Goal: Book appointment/travel/reservation

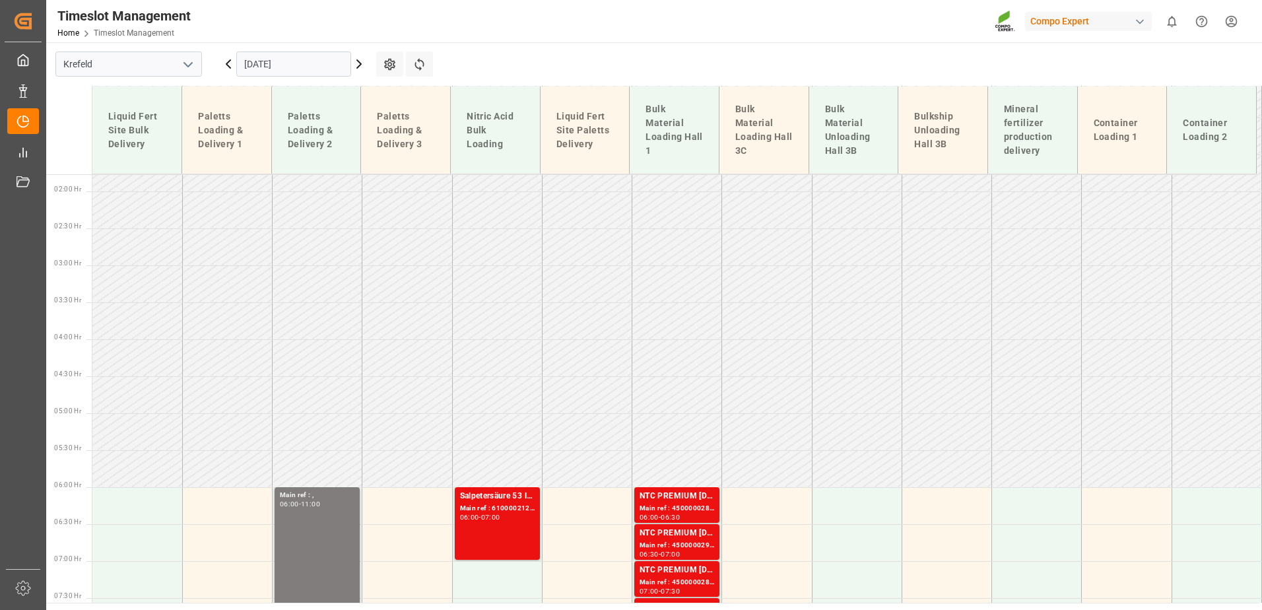
scroll to position [129, 0]
click at [304, 70] on input "[DATE]" at bounding box center [293, 63] width 115 height 25
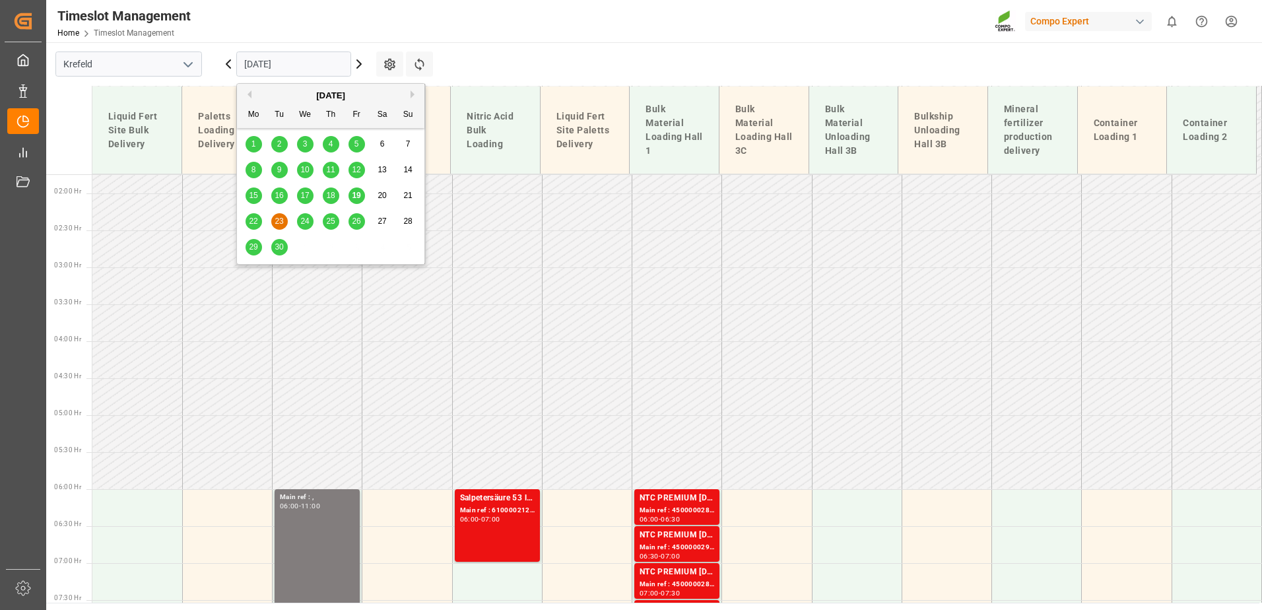
click at [355, 195] on span "19" at bounding box center [356, 195] width 9 height 9
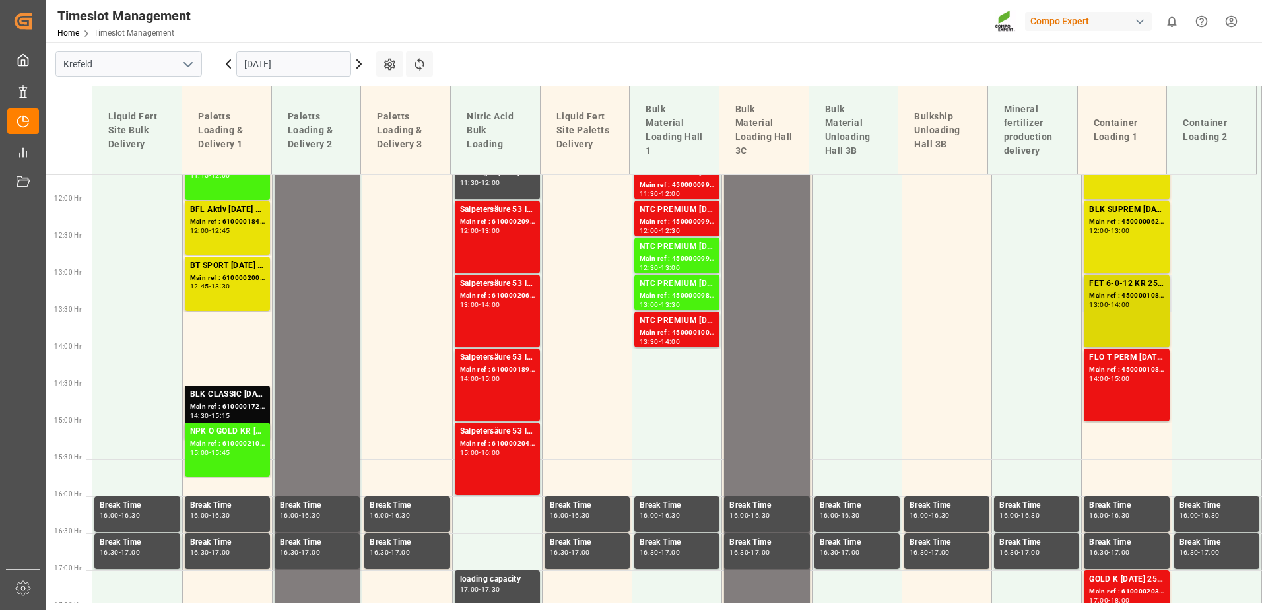
click at [1120, 298] on div "Main ref : 4500001083, 2000001103" at bounding box center [1126, 295] width 75 height 11
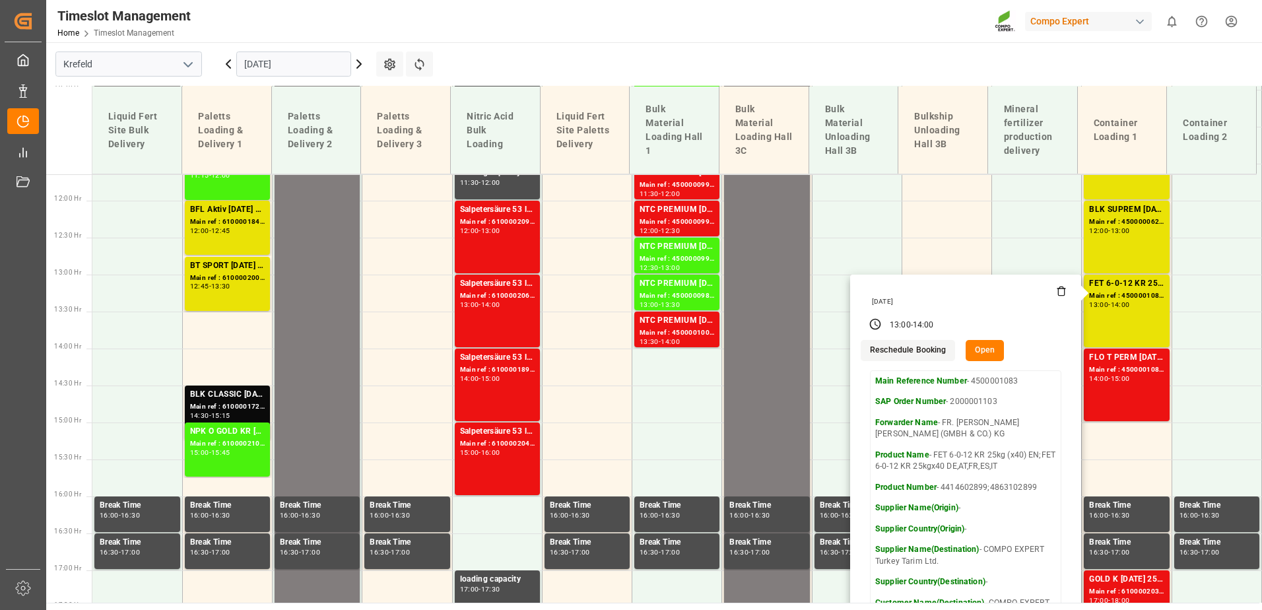
scroll to position [861, 0]
click at [971, 347] on button "Open" at bounding box center [985, 349] width 38 height 21
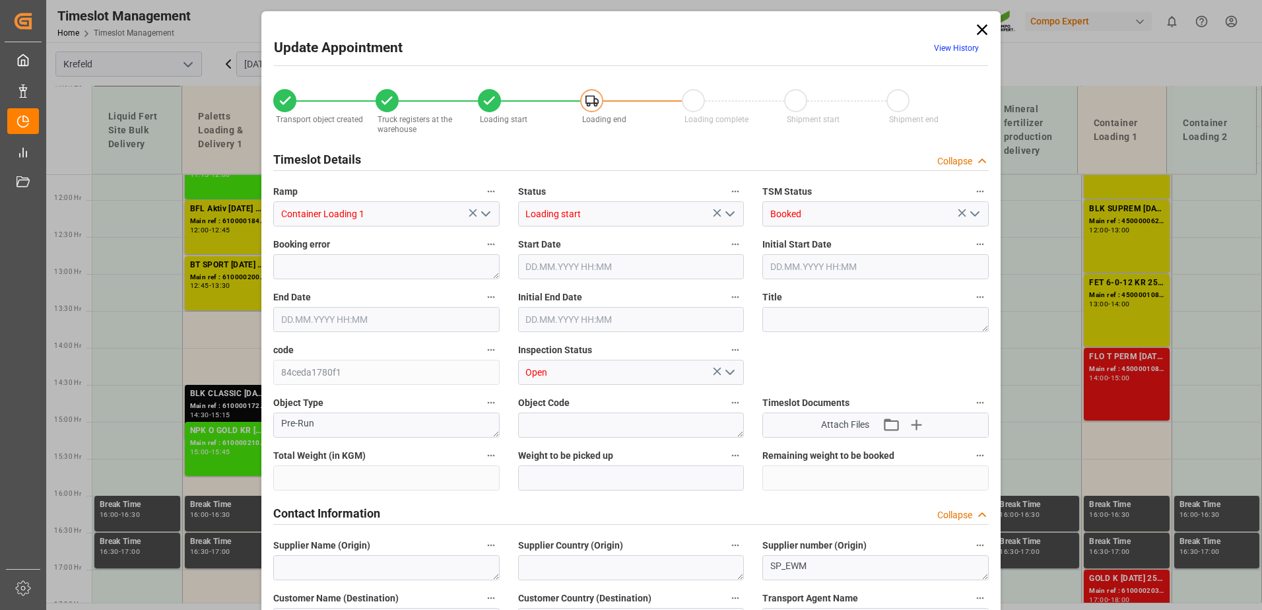
type input "47564"
type input "0"
type input "[DATE] 13:00"
type input "[DATE] 14:00"
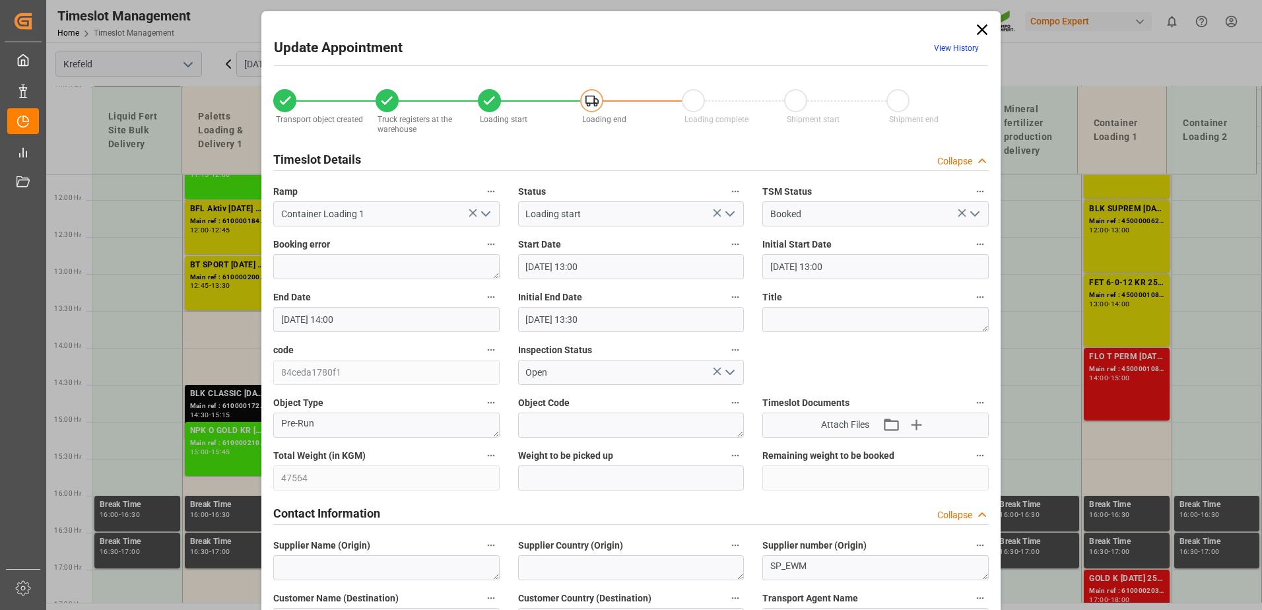
type input "[DATE] 13:30"
type input "[DATE] 12:02"
type input "[DATE] 14:14"
type input "[DATE] 07:40"
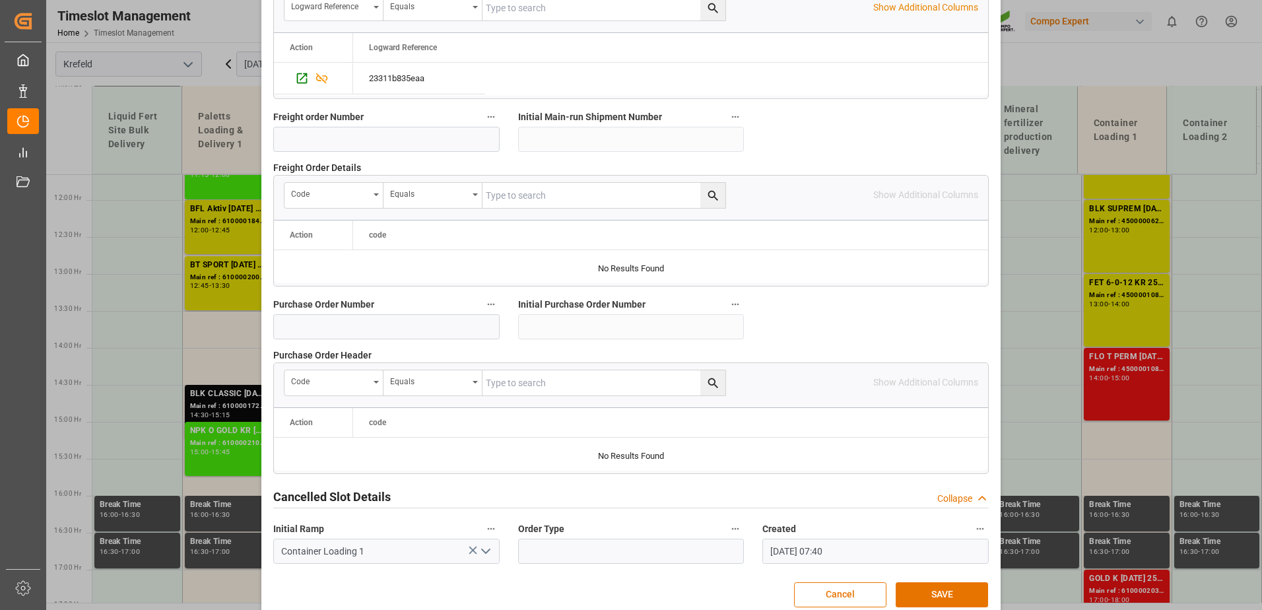
scroll to position [1222, 0]
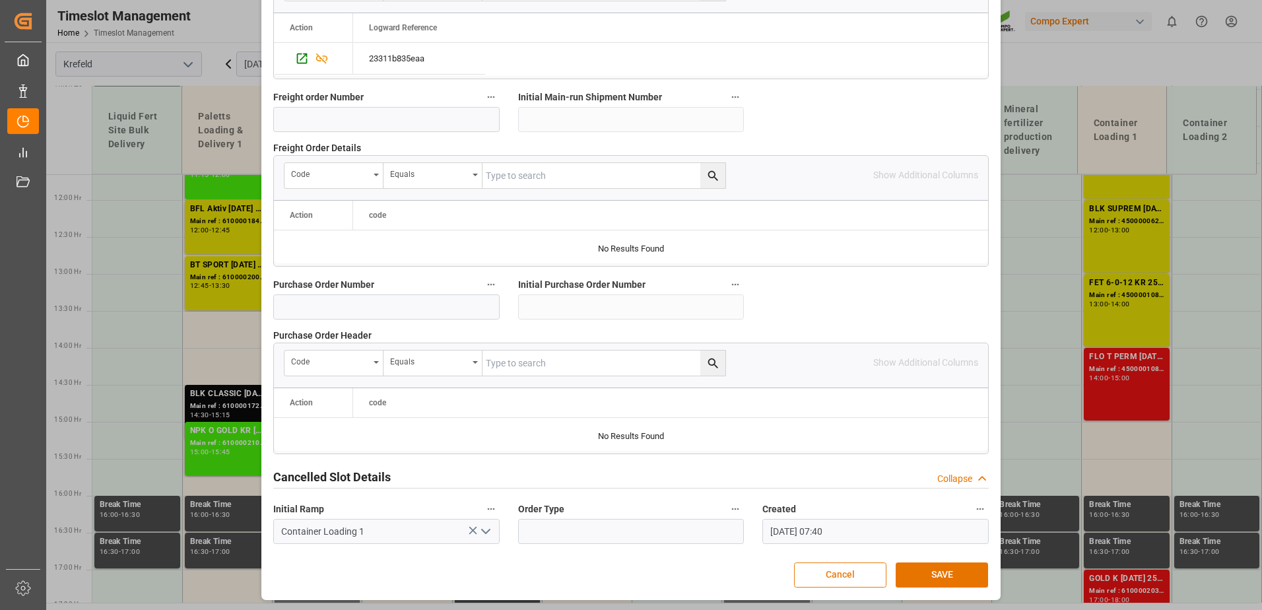
click at [837, 563] on button "Cancel" at bounding box center [840, 574] width 92 height 25
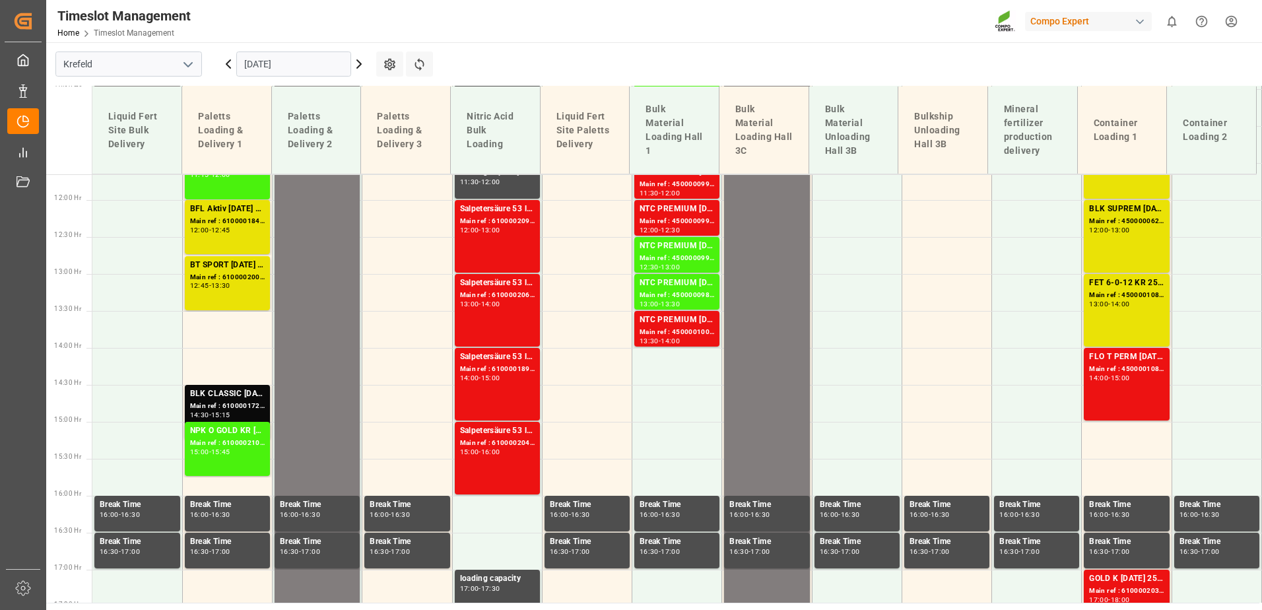
click at [298, 57] on input "[DATE]" at bounding box center [293, 63] width 115 height 25
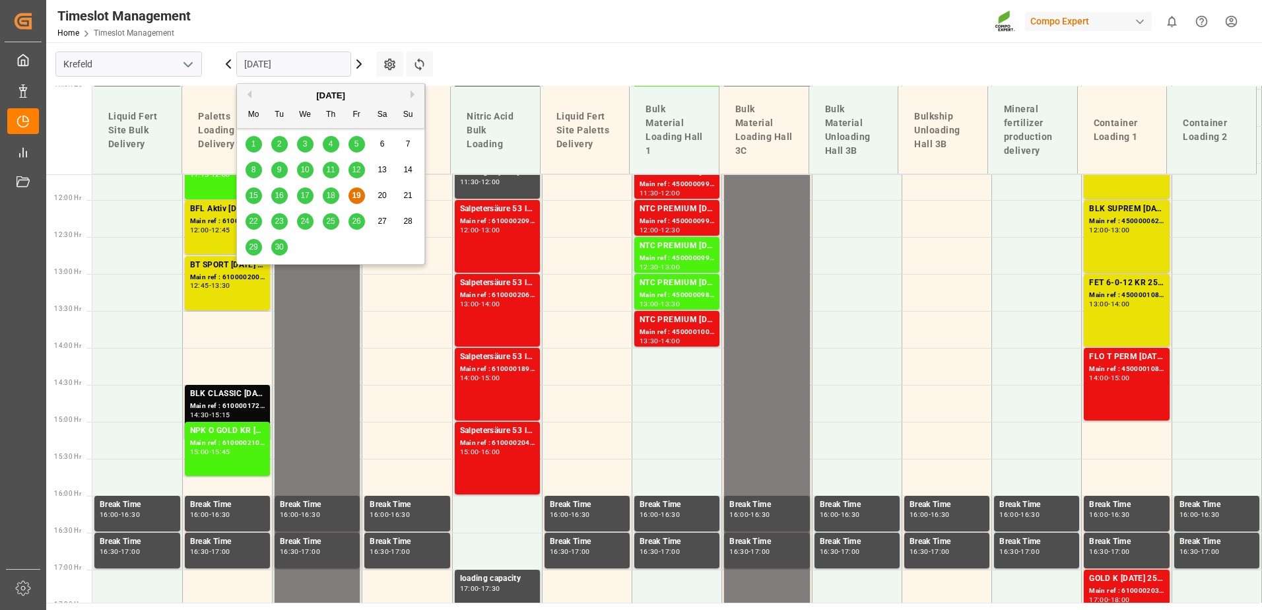
click at [253, 218] on span "22" at bounding box center [253, 220] width 9 height 9
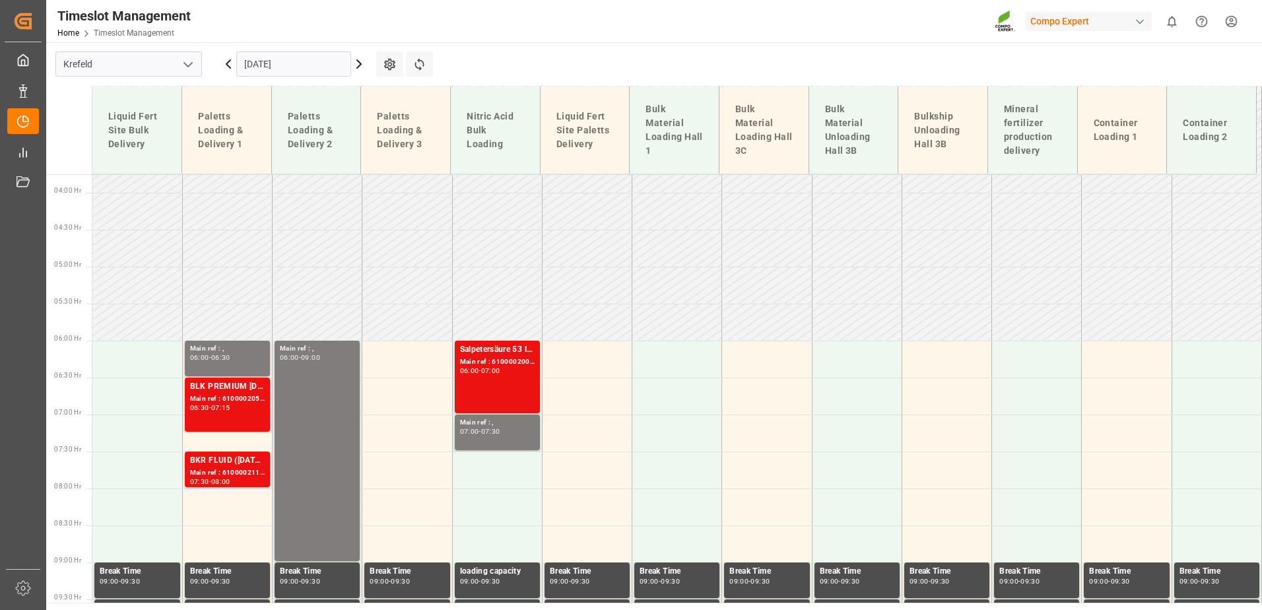
scroll to position [277, 0]
